Goal: Transaction & Acquisition: Obtain resource

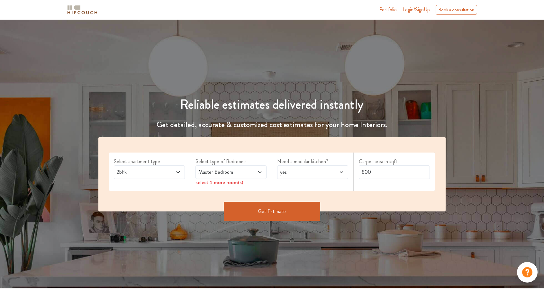
click at [177, 170] on icon at bounding box center [178, 171] width 5 height 5
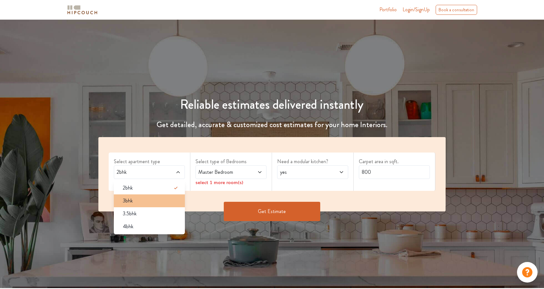
click at [168, 201] on div "3bhk" at bounding box center [151, 201] width 67 height 8
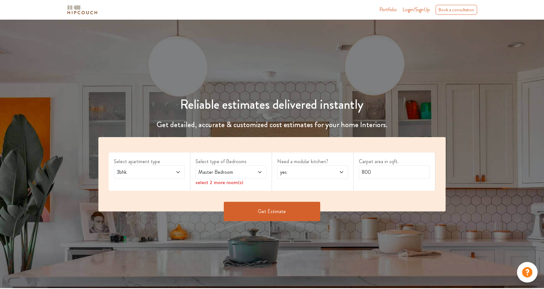
click at [229, 171] on span "Master Bedroom" at bounding box center [221, 172] width 49 height 8
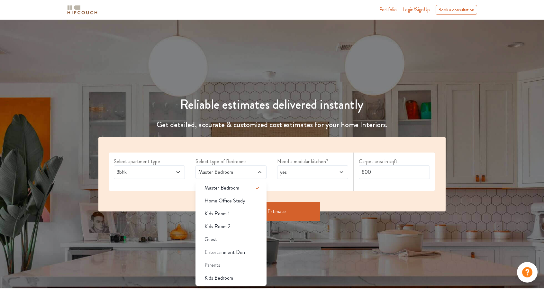
click at [230, 170] on span "Master Bedroom" at bounding box center [221, 172] width 49 height 8
click at [310, 168] on span "yes" at bounding box center [303, 172] width 49 height 8
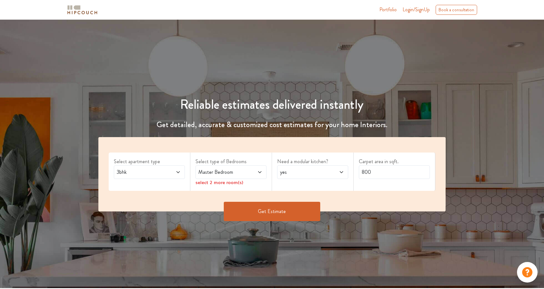
click at [404, 188] on div "Carpet area in sqft. 800" at bounding box center [395, 171] width 82 height 38
click at [275, 210] on button "Get Estimate" at bounding box center [272, 211] width 96 height 19
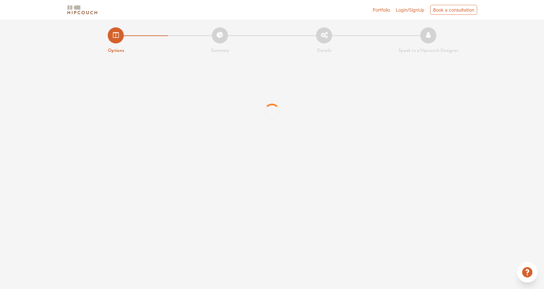
click at [411, 10] on span "Login/SignUp" at bounding box center [410, 9] width 29 height 5
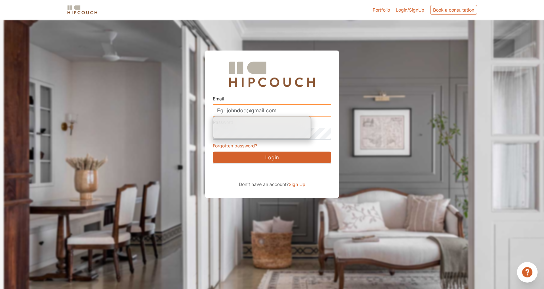
click at [271, 111] on input "Email" at bounding box center [272, 110] width 118 height 12
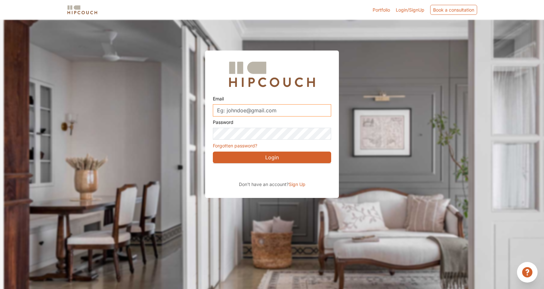
click at [262, 111] on input "Email" at bounding box center [272, 110] width 118 height 12
click at [298, 186] on span "Sign Up" at bounding box center [297, 183] width 17 height 5
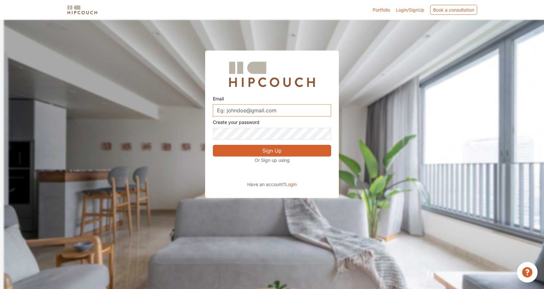
click at [261, 112] on input "Email" at bounding box center [272, 110] width 118 height 12
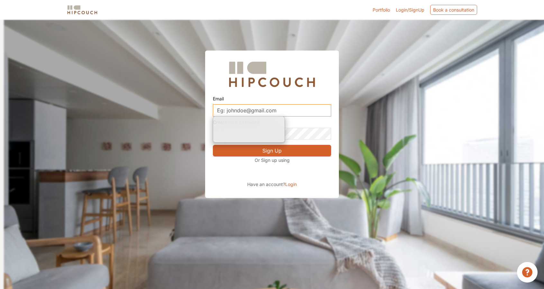
paste input "qictbwddkixrimmxzn@nesopf.com"
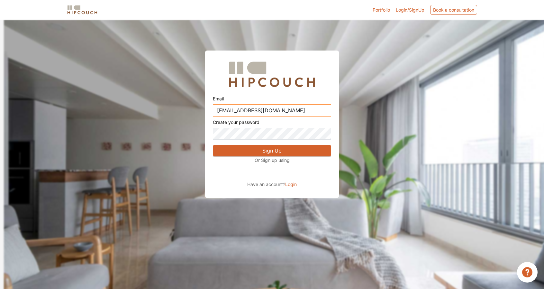
type input "qictbwddkixrimmxzn@nesopf.com"
click at [259, 153] on button "Sign Up" at bounding box center [272, 151] width 118 height 12
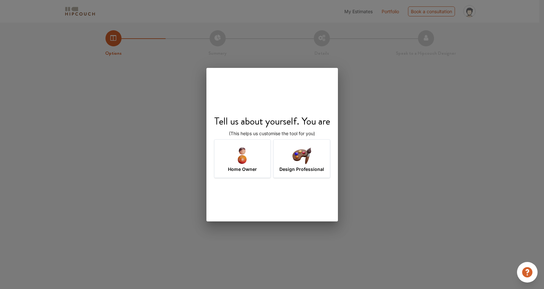
click at [311, 157] on img at bounding box center [301, 155] width 21 height 21
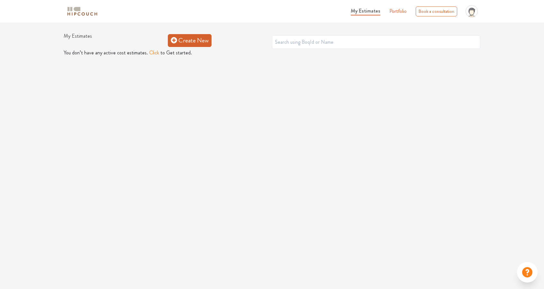
click at [190, 41] on link "Create New" at bounding box center [190, 40] width 44 height 13
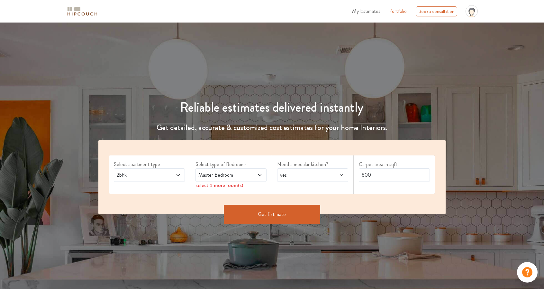
click at [277, 211] on button "Get Estimate" at bounding box center [272, 214] width 96 height 19
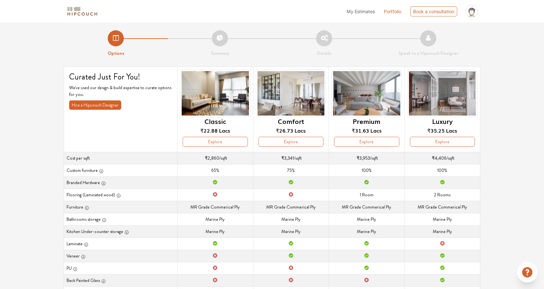
click at [291, 144] on button "Explore" at bounding box center [291, 142] width 65 height 10
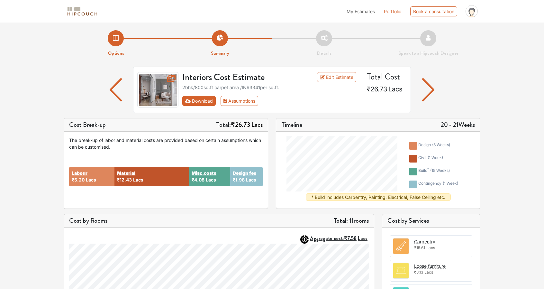
click at [205, 98] on button "Download" at bounding box center [199, 101] width 34 height 10
click at [201, 102] on button "Download" at bounding box center [199, 101] width 34 height 10
click at [236, 104] on button "Assumptions" at bounding box center [240, 101] width 38 height 10
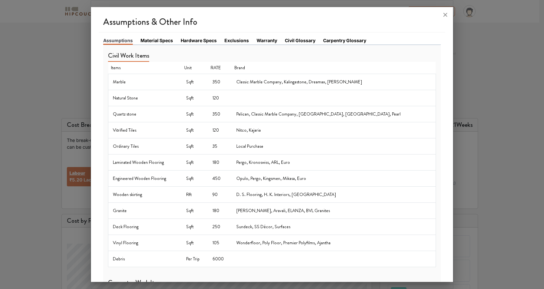
click at [147, 40] on link "Material Specs" at bounding box center [157, 40] width 32 height 7
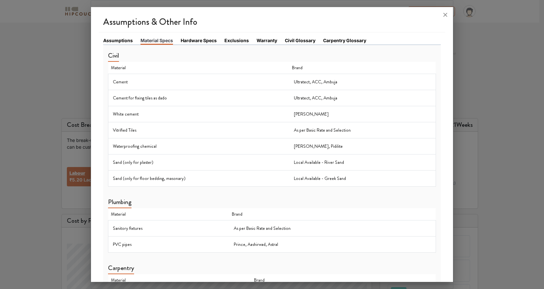
click at [200, 38] on link "Hardware Specs" at bounding box center [199, 40] width 36 height 7
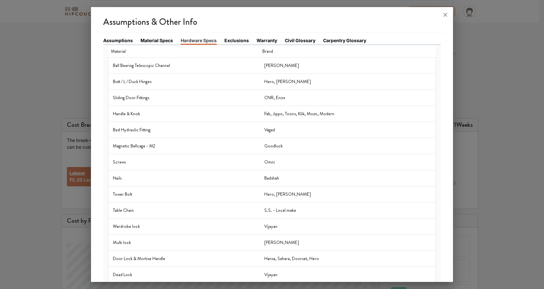
click at [247, 37] on link "Exclusions" at bounding box center [236, 40] width 24 height 7
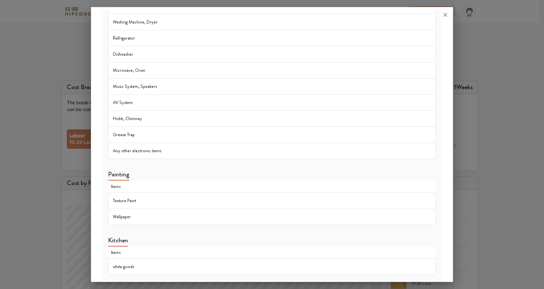
scroll to position [44, 0]
click at [448, 15] on icon at bounding box center [445, 15] width 10 height 10
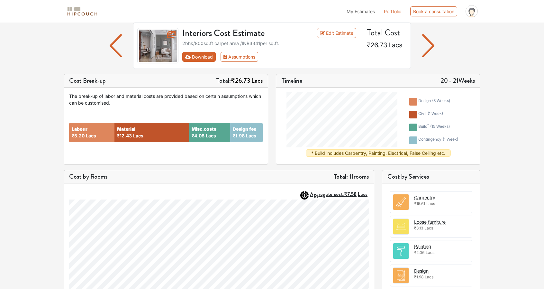
click at [208, 58] on button "Download" at bounding box center [199, 57] width 34 height 10
click at [207, 58] on button "Download" at bounding box center [199, 57] width 34 height 10
click at [206, 58] on button "Download" at bounding box center [199, 57] width 34 height 10
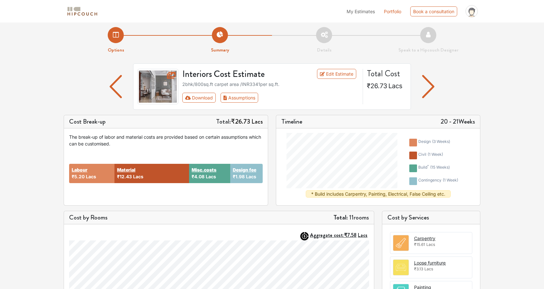
scroll to position [0, 0]
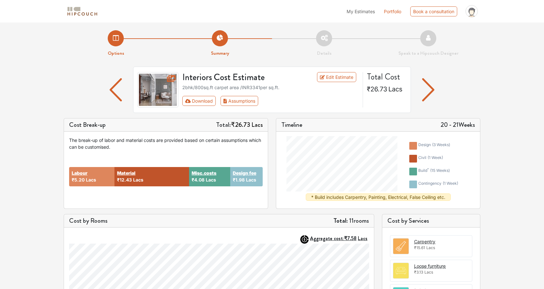
click at [329, 44] on li "Details" at bounding box center [324, 43] width 104 height 27
